Goal: Find contact information: Find contact information

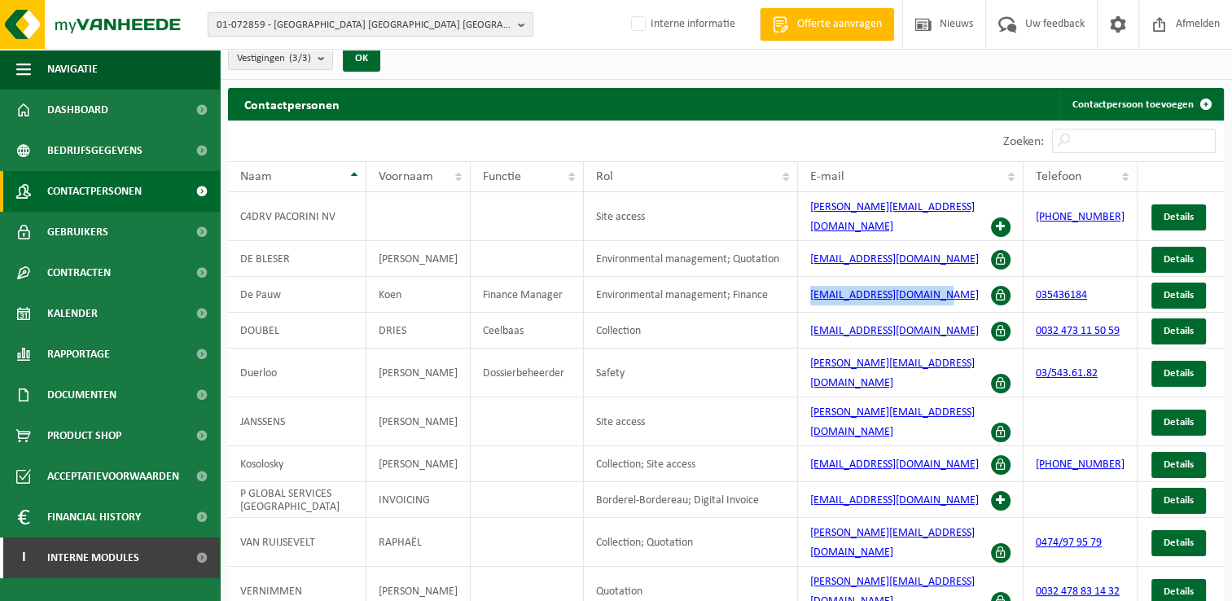
drag, startPoint x: 520, startPoint y: 27, endPoint x: 441, endPoint y: 25, distance: 79.8
click at [520, 27] on b "button" at bounding box center [525, 24] width 15 height 23
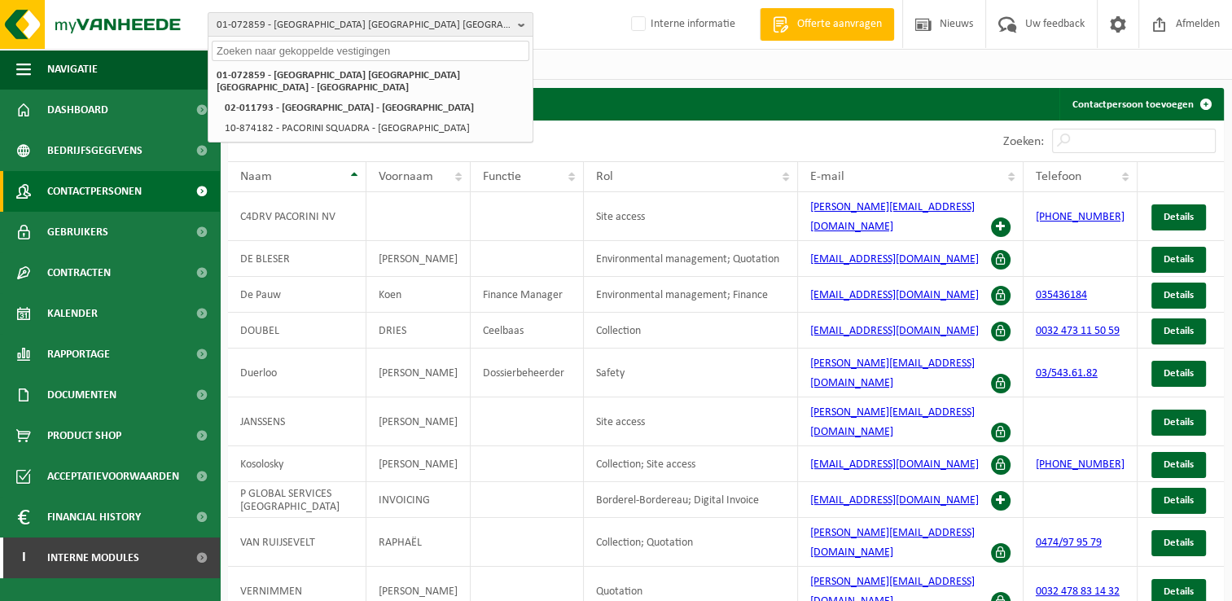
click at [280, 54] on input "text" at bounding box center [371, 51] width 318 height 20
paste input "+32 468 21 03 55"
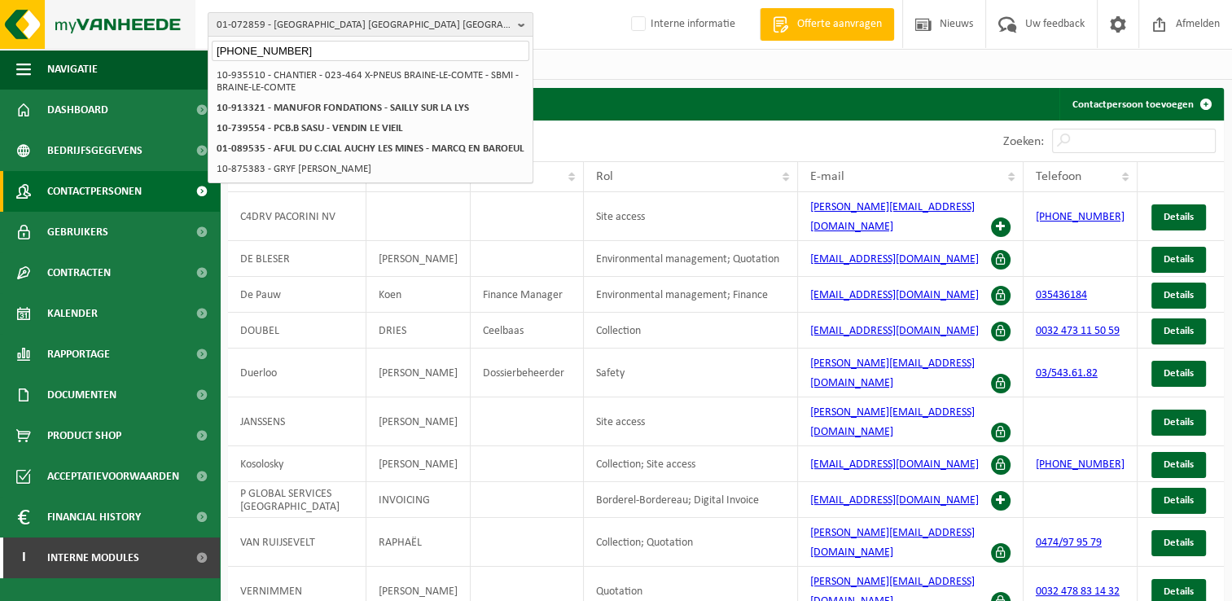
drag, startPoint x: 321, startPoint y: 54, endPoint x: 134, endPoint y: 37, distance: 188.1
click at [134, 37] on div "01-072859 - PACORINI ANTWERPEN NV - ANTWERPEN +32 468 21 03 55 01-072859 - PACO…" at bounding box center [616, 25] width 1232 height 50
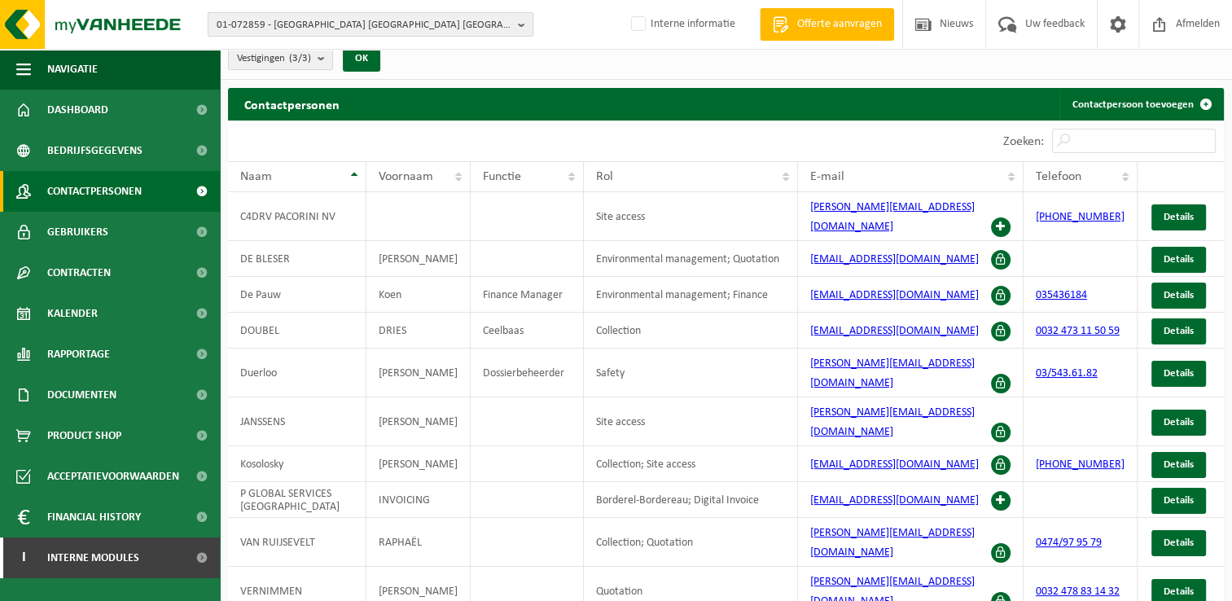
click at [512, 26] on button "01-072859 - PACORINI ANTWERPEN NV - ANTWERPEN" at bounding box center [371, 24] width 326 height 24
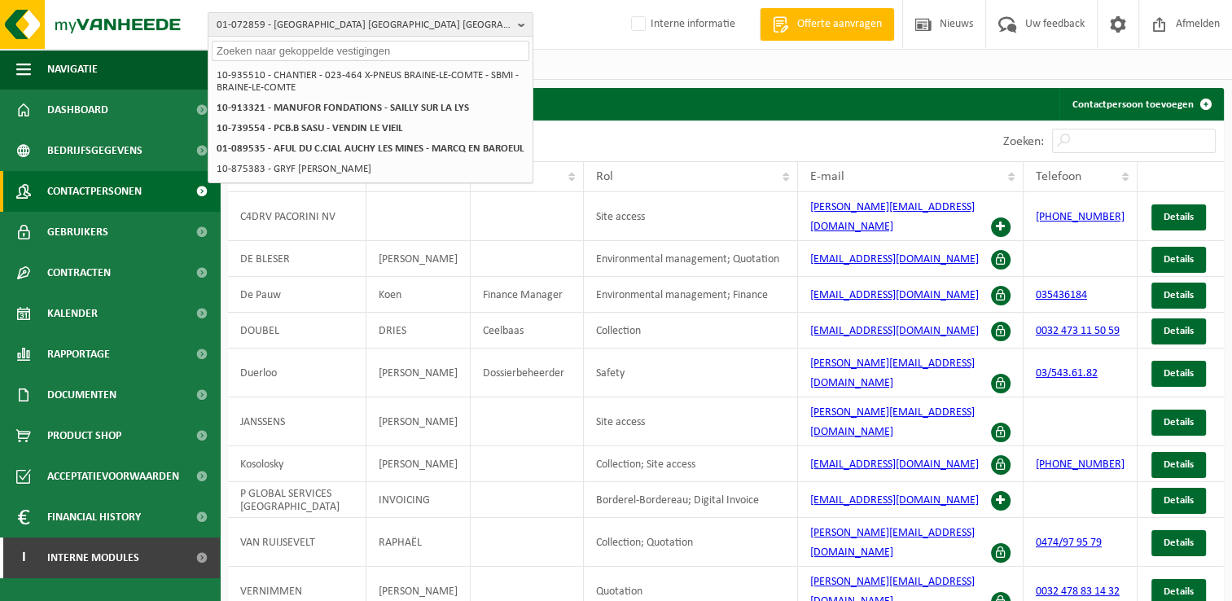
click at [308, 51] on input "text" at bounding box center [371, 51] width 318 height 20
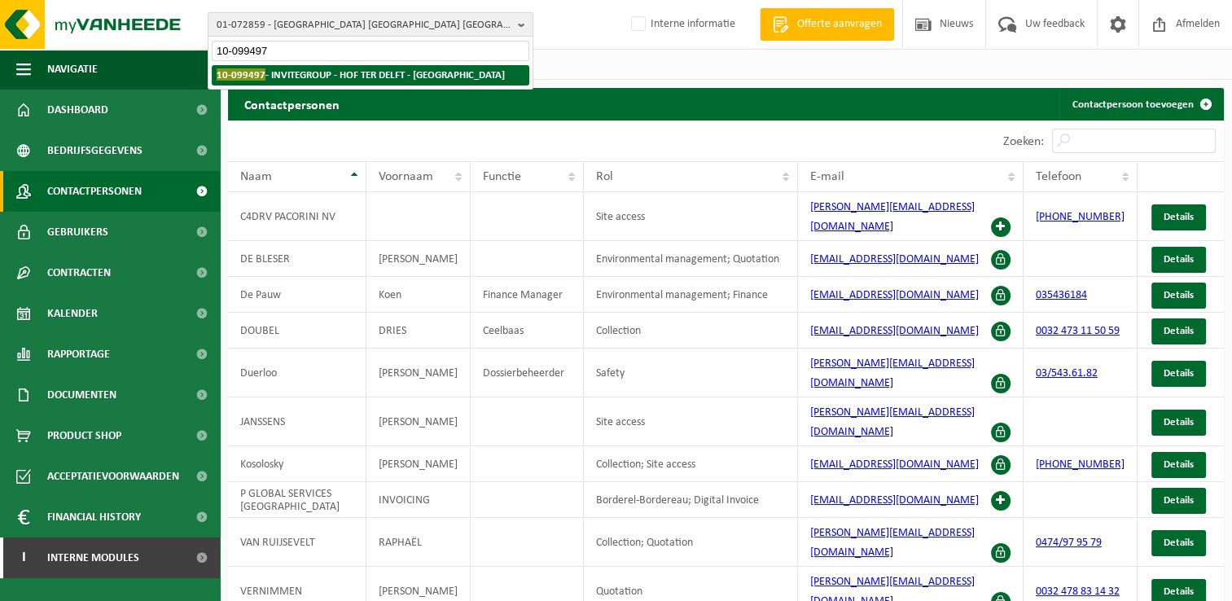
type input "10-099497"
click at [309, 77] on strong "10-099497 - INVITEGROUP - HOF TER DELFT - EKEREN" at bounding box center [361, 74] width 288 height 12
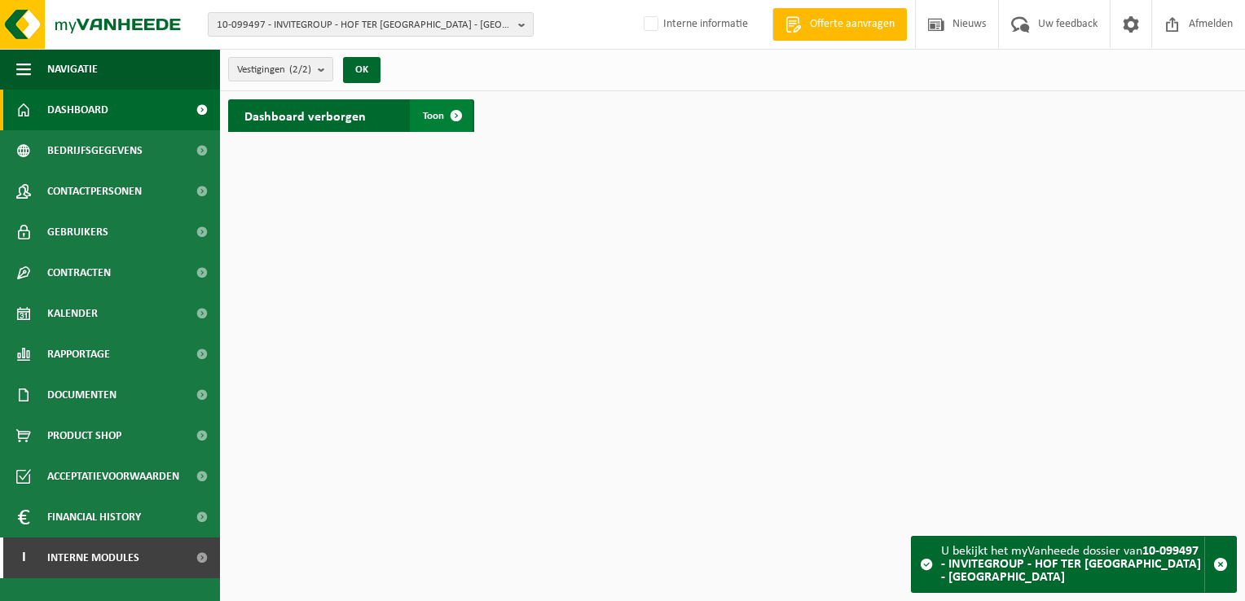
click at [456, 120] on span at bounding box center [456, 115] width 33 height 33
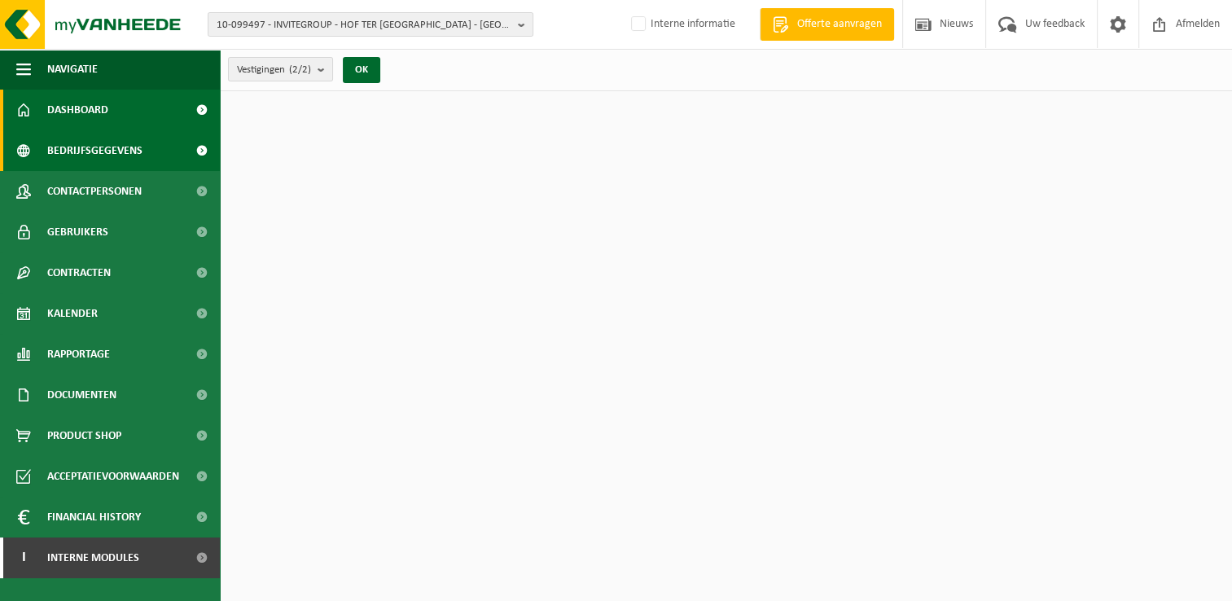
click at [174, 151] on link "Bedrijfsgegevens" at bounding box center [110, 150] width 220 height 41
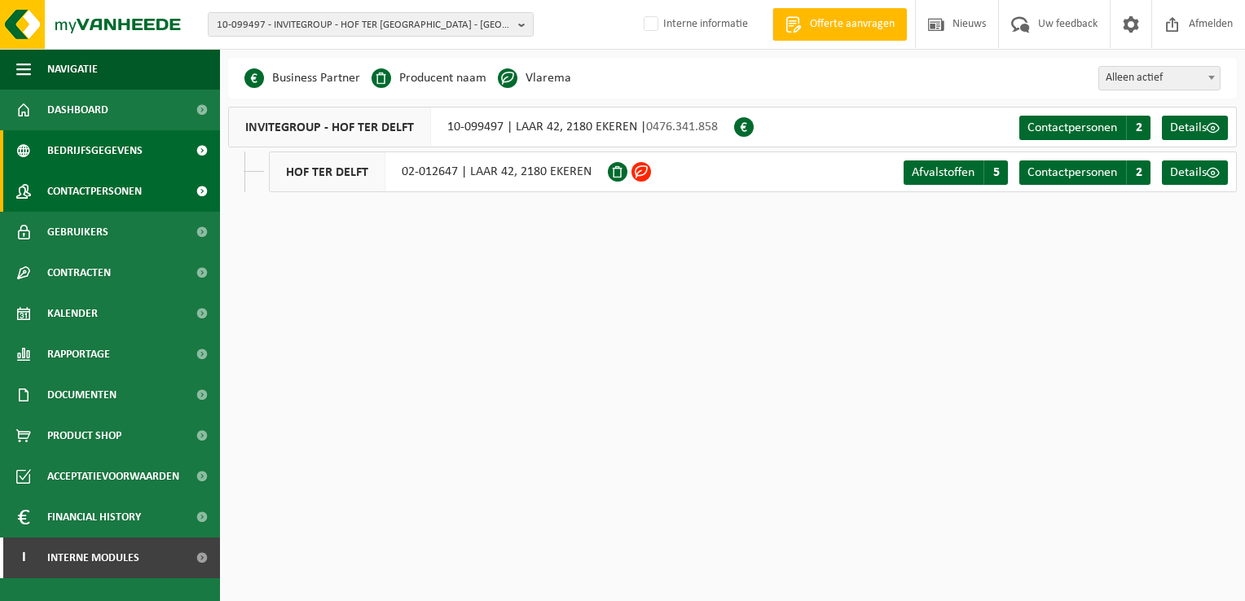
drag, startPoint x: 131, startPoint y: 187, endPoint x: 140, endPoint y: 186, distance: 9.0
click at [133, 187] on span "Contactpersonen" at bounding box center [94, 191] width 94 height 41
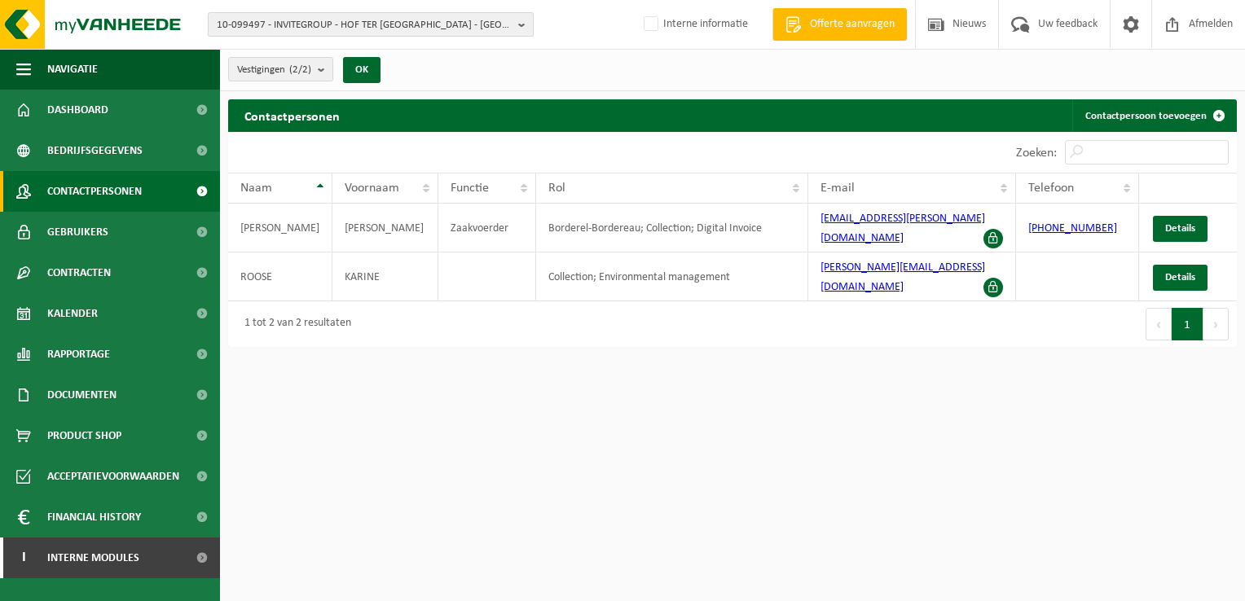
click at [519, 21] on b "button" at bounding box center [525, 24] width 15 height 23
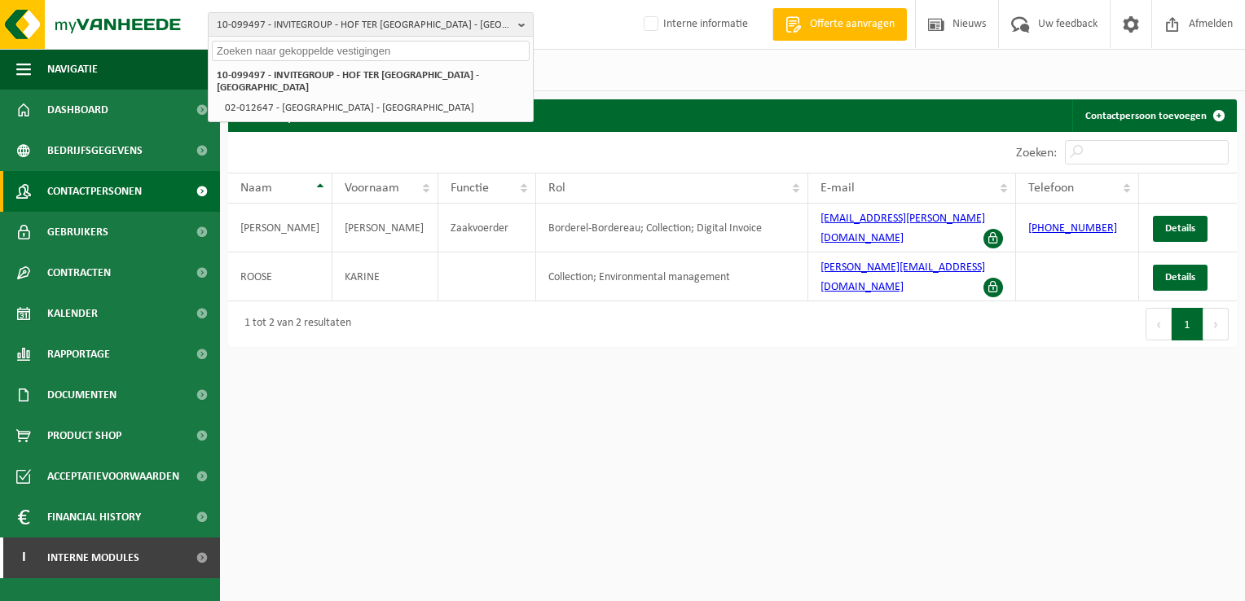
click at [359, 48] on input "text" at bounding box center [371, 51] width 318 height 20
paste input "+32 472 83 67 46"
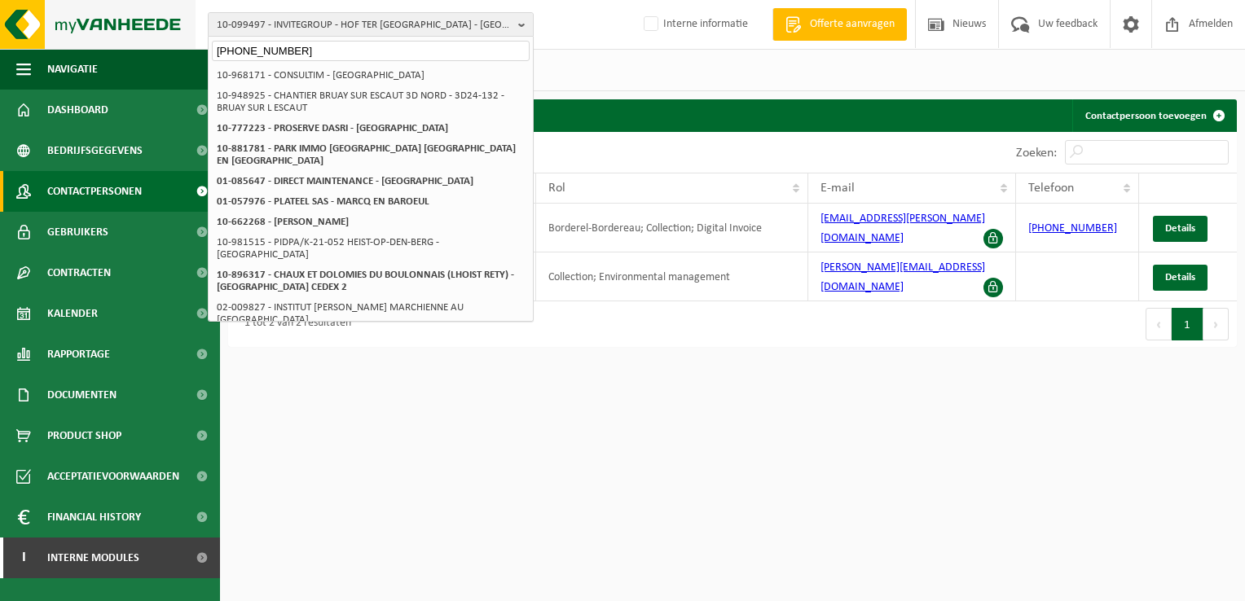
drag, startPoint x: 366, startPoint y: 46, endPoint x: 134, endPoint y: 20, distance: 232.8
click at [136, 21] on div "10-099497 - INVITEGROUP - HOF TER DELFT - EKEREN +32 472 83 67 46 10-099497 - I…" at bounding box center [622, 25] width 1245 height 50
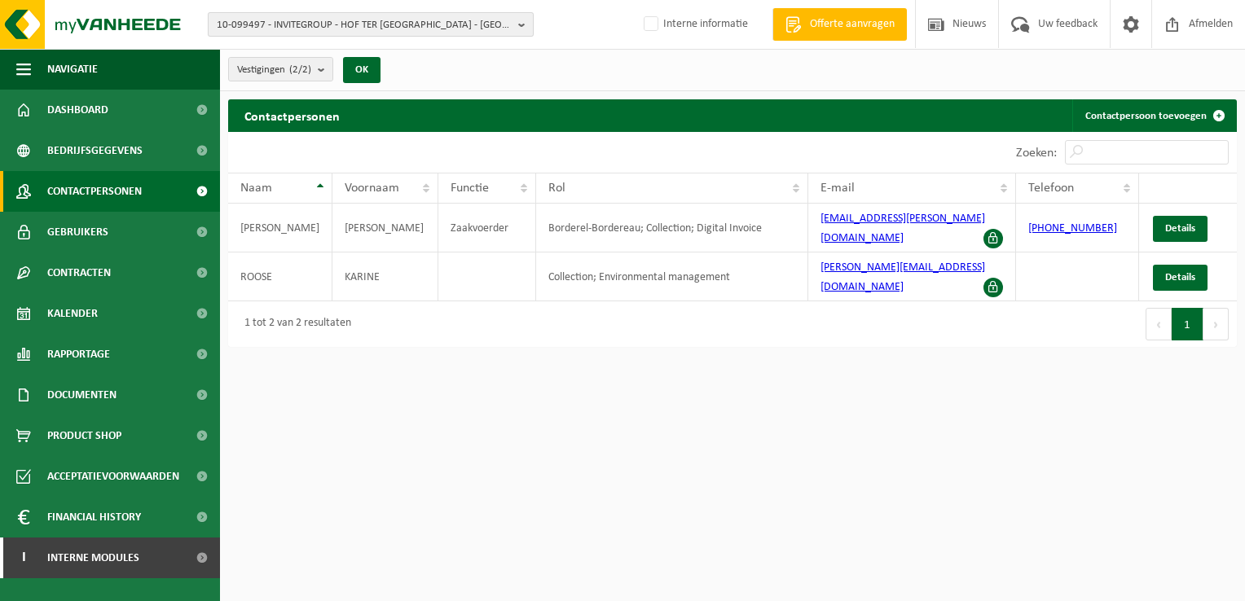
drag, startPoint x: 525, startPoint y: 21, endPoint x: 510, endPoint y: 25, distance: 15.2
click at [525, 22] on b "button" at bounding box center [525, 24] width 15 height 23
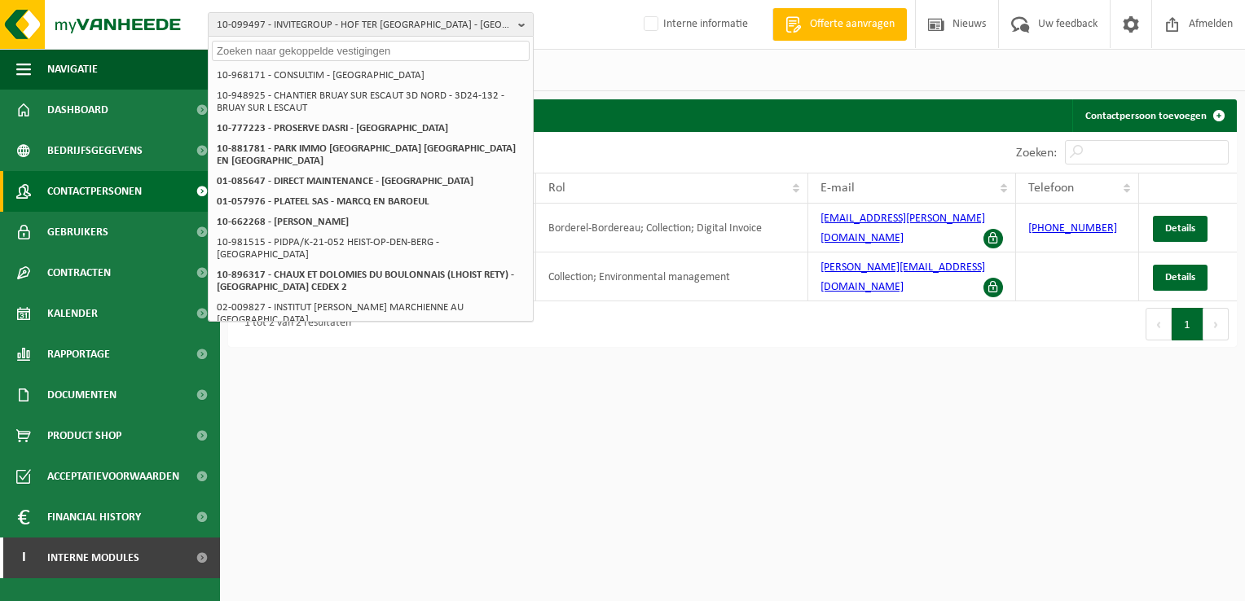
click at [253, 51] on input "text" at bounding box center [371, 51] width 318 height 20
paste input "+32 472 83 67 46"
drag, startPoint x: 323, startPoint y: 50, endPoint x: 212, endPoint y: 46, distance: 110.8
click at [162, 51] on div "10-099497 - INVITEGROUP - HOF TER DELFT - EKEREN +32 472 83 67 46 10-099497 - I…" at bounding box center [622, 177] width 1245 height 355
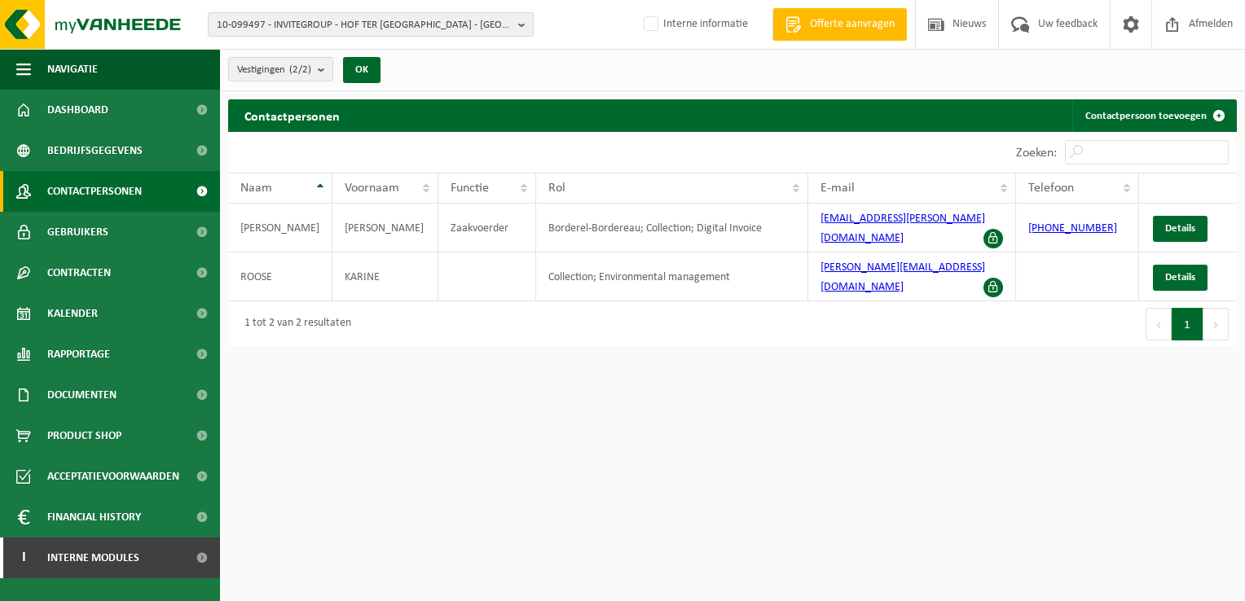
click at [524, 29] on b "button" at bounding box center [525, 24] width 15 height 23
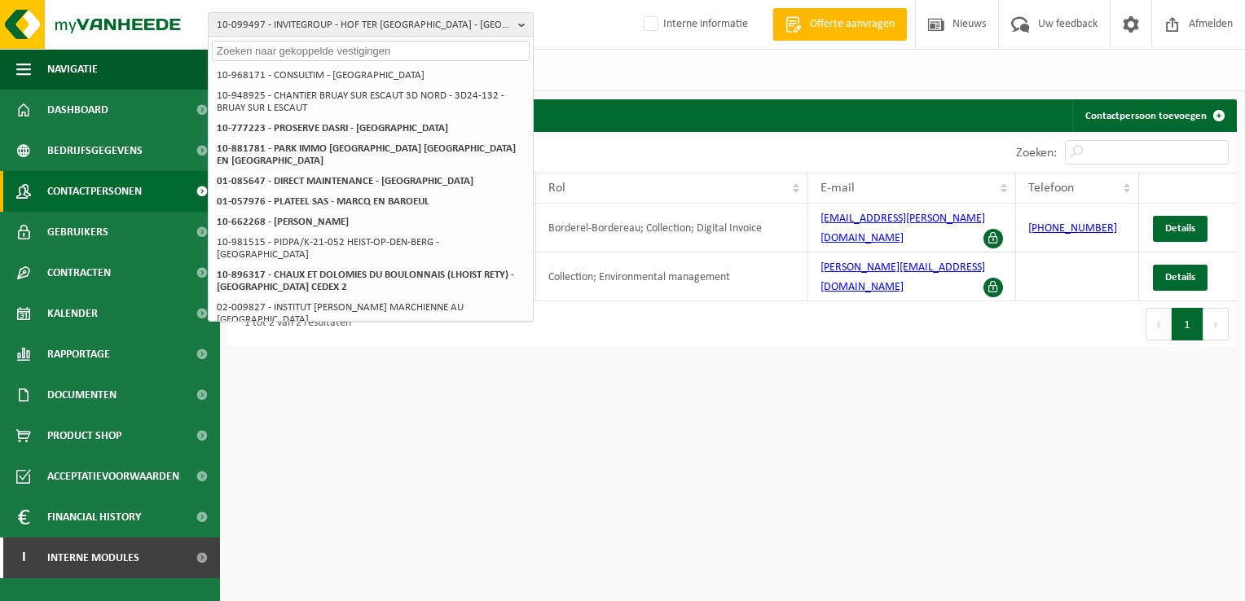
click at [354, 51] on input "text" at bounding box center [371, 51] width 318 height 20
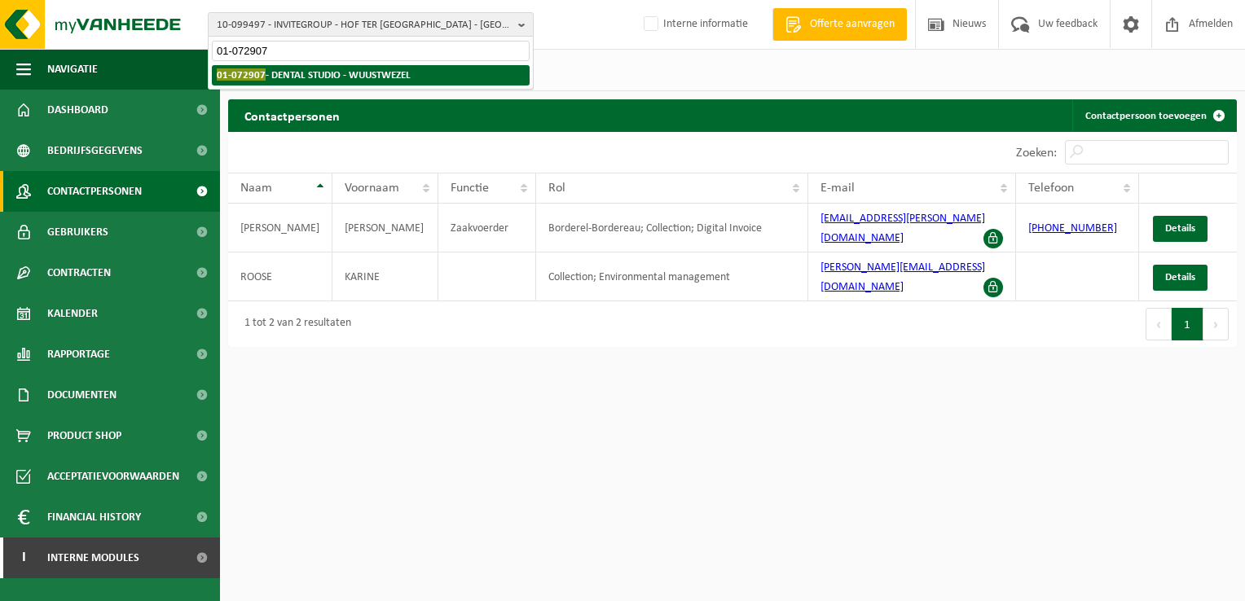
type input "01-072907"
click at [353, 73] on strong "01-072907 - DENTAL STUDIO - WUUSTWEZEL" at bounding box center [314, 74] width 194 height 12
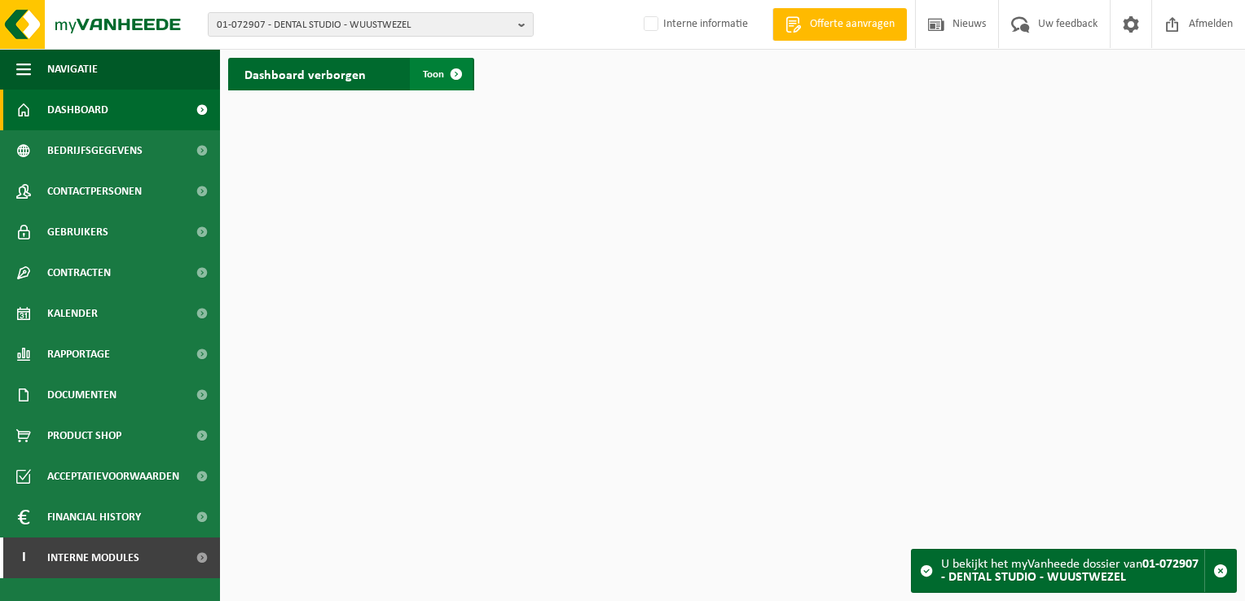
drag, startPoint x: 452, startPoint y: 70, endPoint x: 411, endPoint y: 78, distance: 41.5
click at [453, 70] on span at bounding box center [456, 74] width 33 height 33
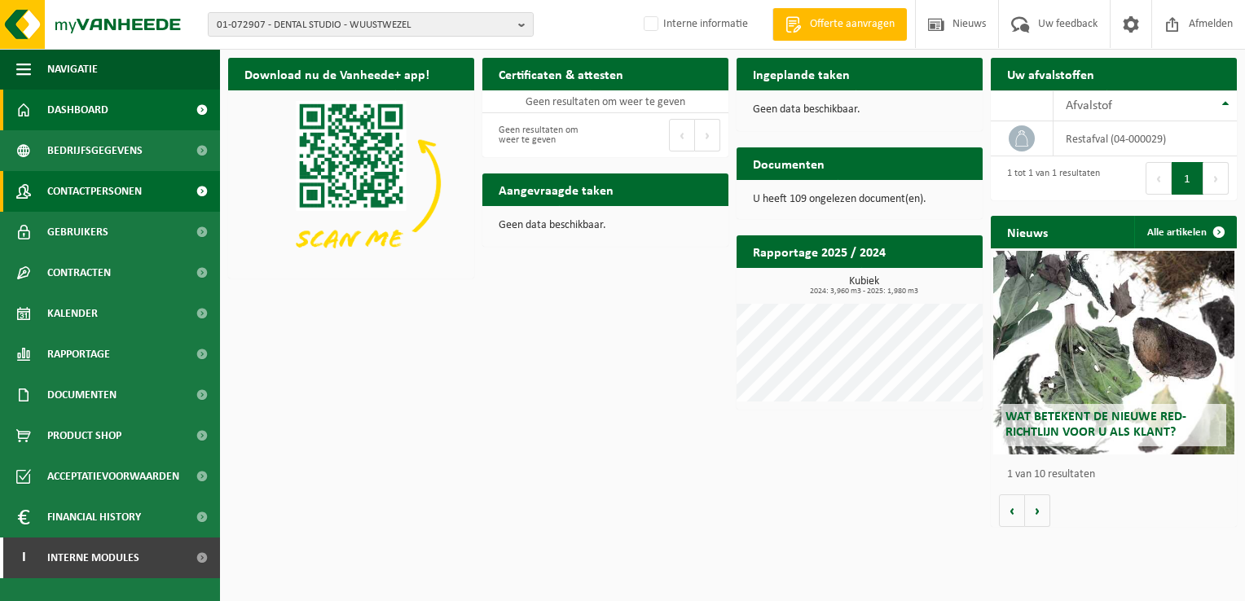
click at [111, 188] on span "Contactpersonen" at bounding box center [94, 191] width 94 height 41
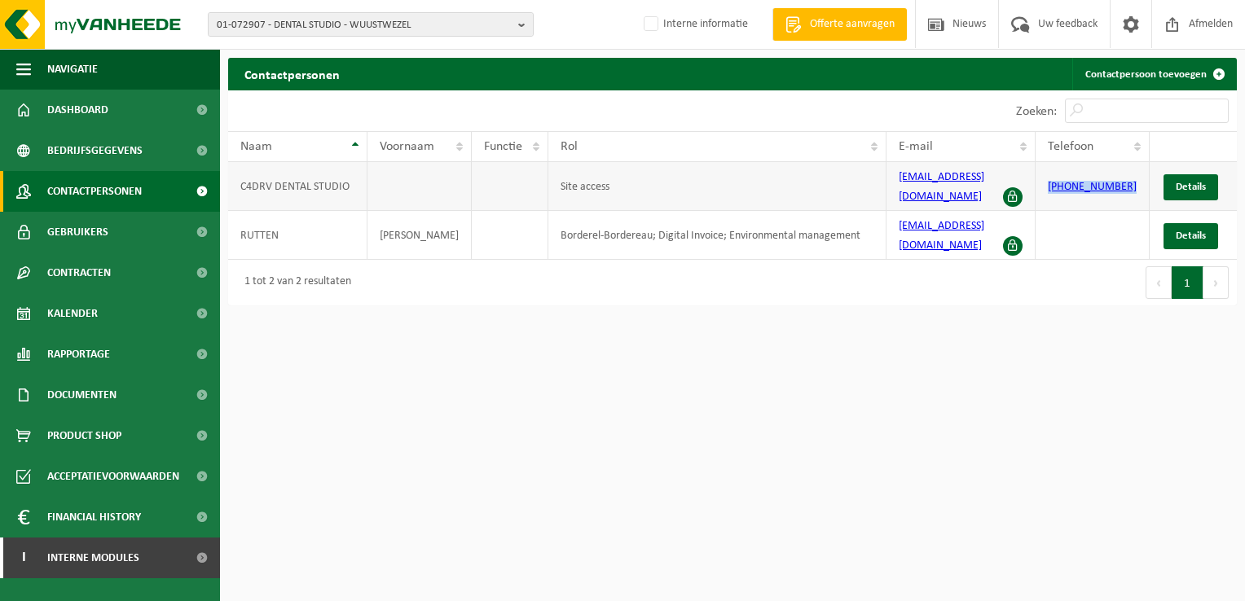
drag, startPoint x: 1037, startPoint y: 182, endPoint x: 1149, endPoint y: 177, distance: 112.5
click at [1149, 177] on tr "C4DRV DENTAL STUDIO Site access nrutten@telenet.be +32 (3) 633 05 24 Details" at bounding box center [732, 186] width 1008 height 49
copy link "+32 (3) 633 05 24"
click at [521, 21] on b "button" at bounding box center [525, 24] width 15 height 23
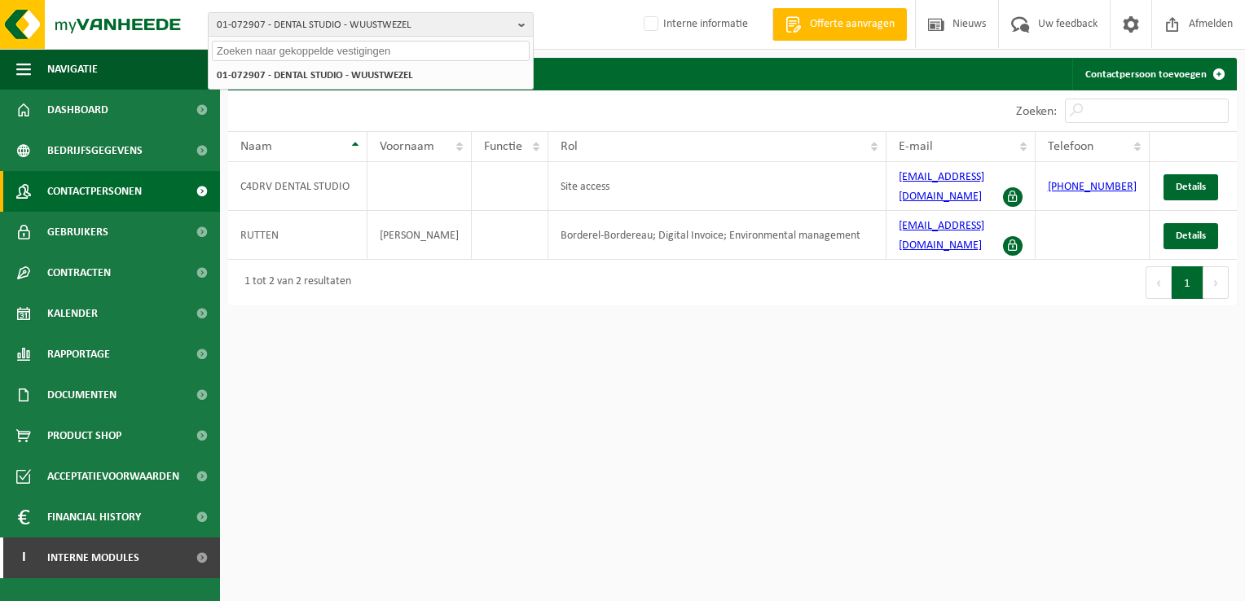
drag, startPoint x: 312, startPoint y: 54, endPoint x: 339, endPoint y: 53, distance: 26.9
click at [312, 54] on input "text" at bounding box center [371, 51] width 318 height 20
paste input "+32 475 24 05 24"
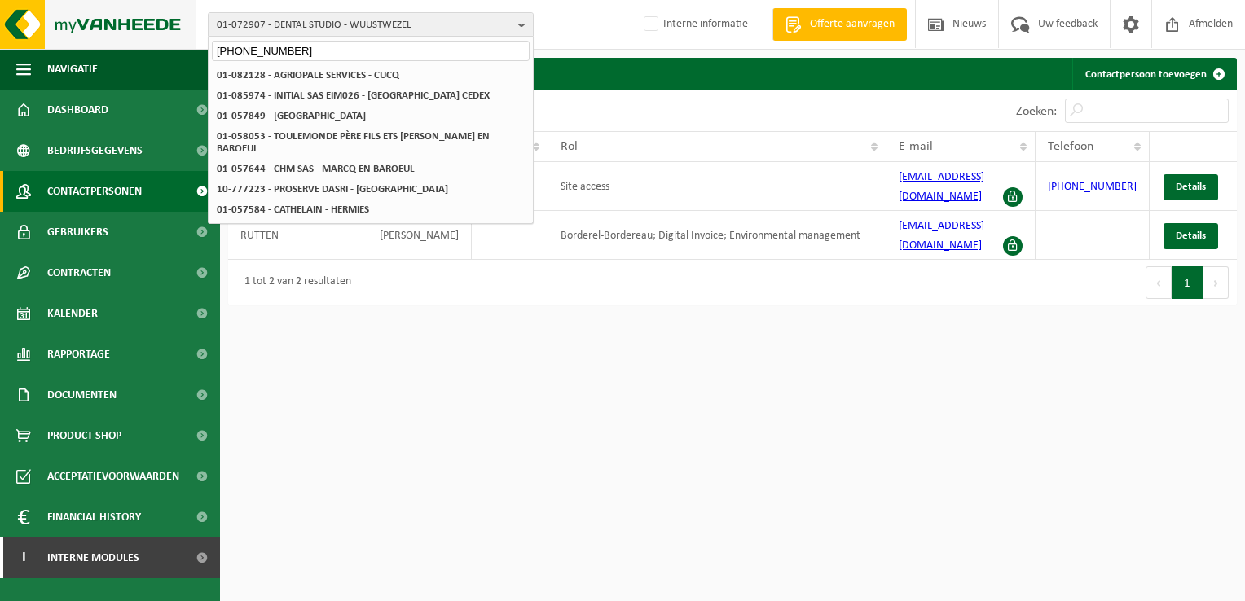
drag, startPoint x: 306, startPoint y: 51, endPoint x: 143, endPoint y: 37, distance: 163.5
click at [143, 37] on div "01-072907 - DENTAL STUDIO - WUUSTWEZEL +32 475 24 05 24 01-072907 - DENTAL STUD…" at bounding box center [622, 25] width 1245 height 50
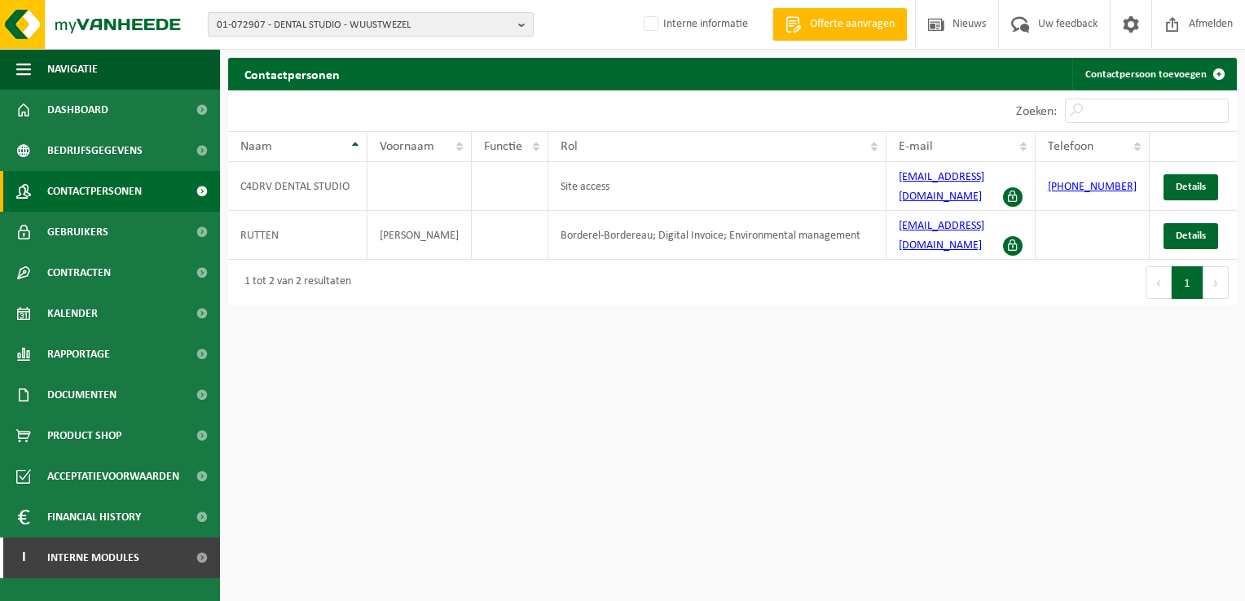
click at [527, 24] on b "button" at bounding box center [525, 24] width 15 height 23
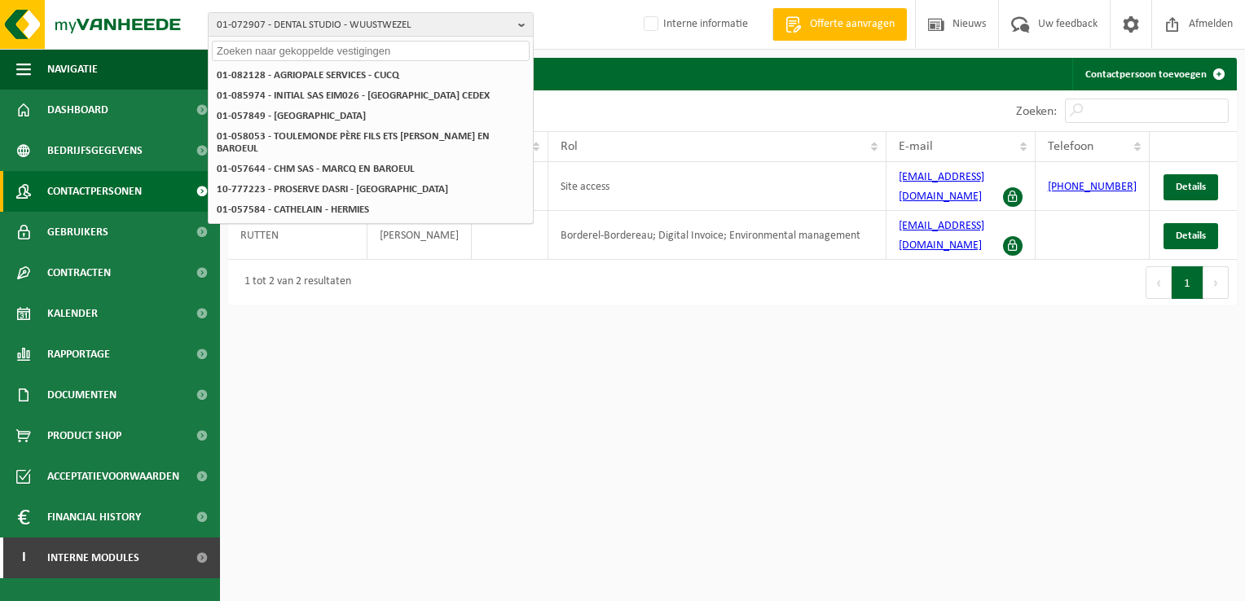
click at [316, 58] on input "text" at bounding box center [371, 51] width 318 height 20
click at [320, 55] on input "text" at bounding box center [371, 51] width 318 height 20
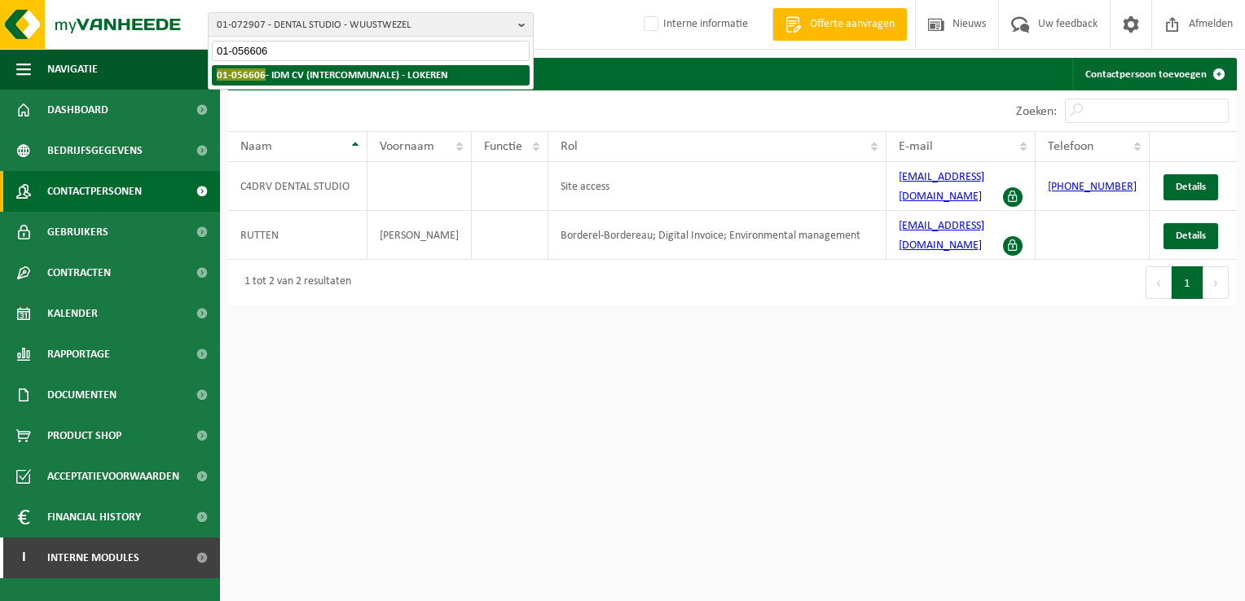
type input "01-056606"
click at [332, 76] on strong "01-056606 - IDM CV (INTERCOMMUNALE) - LOKEREN" at bounding box center [332, 74] width 231 height 12
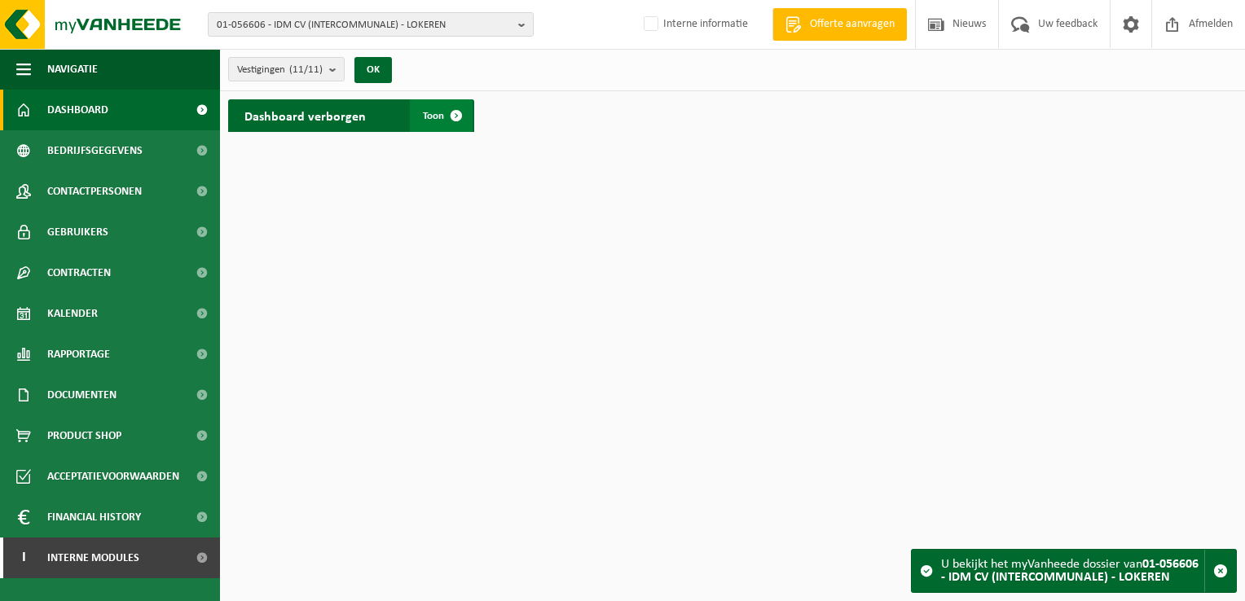
click at [458, 118] on span at bounding box center [456, 115] width 33 height 33
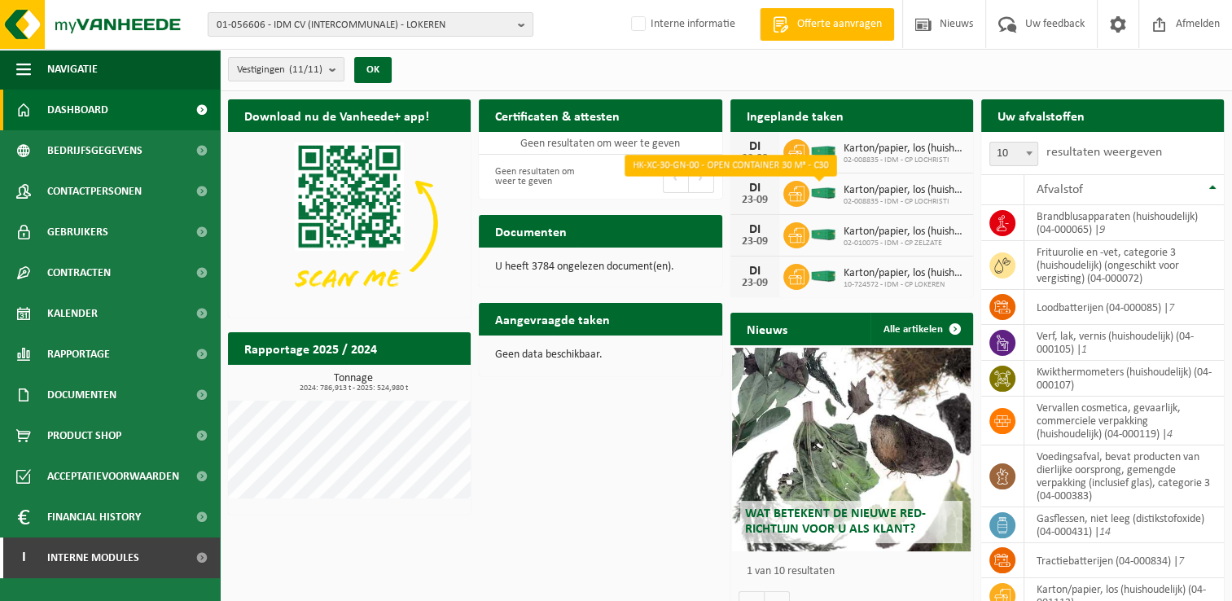
click at [822, 191] on img at bounding box center [824, 192] width 28 height 15
